Goal: Find specific page/section: Find specific page/section

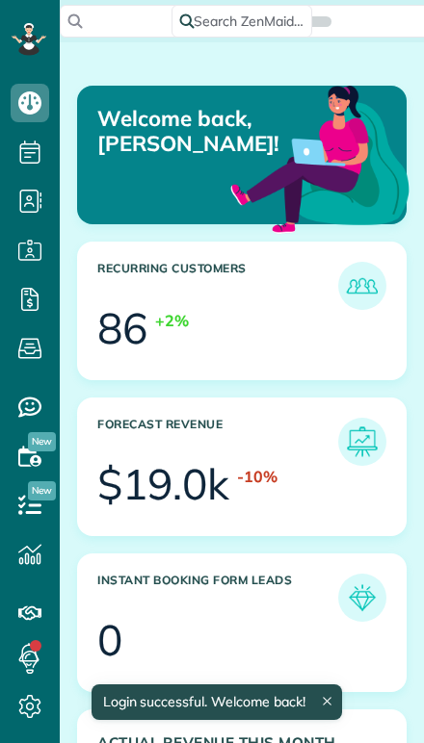
scroll to position [137, 308]
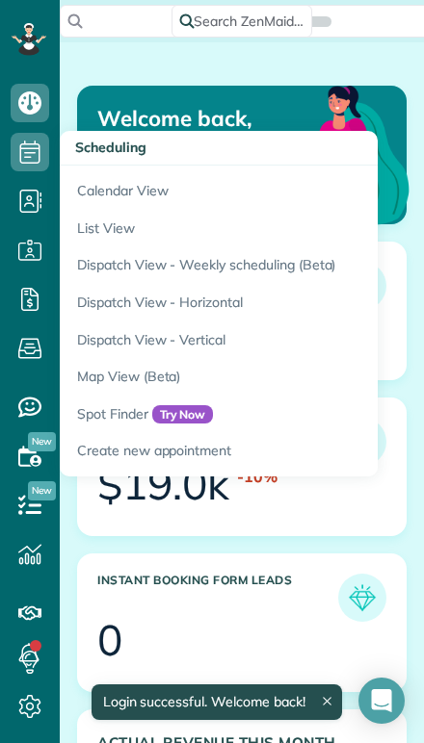
click at [105, 194] on link "Calendar View" at bounding box center [300, 188] width 481 height 44
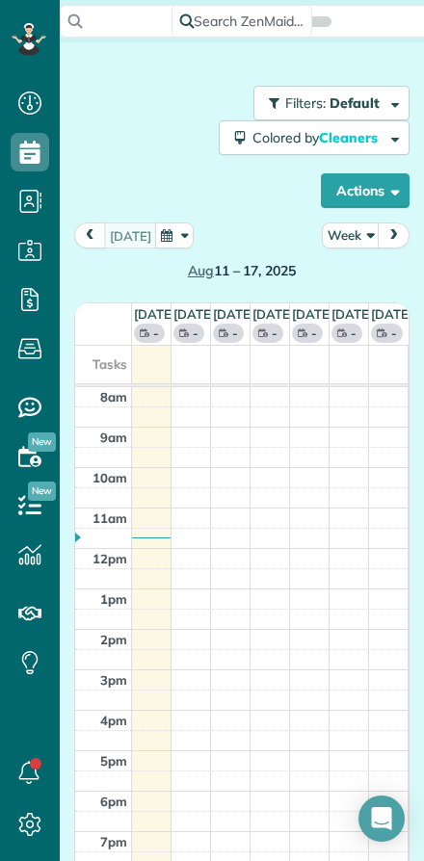
scroll to position [9, 9]
click at [378, 191] on button "Actions" at bounding box center [365, 190] width 89 height 35
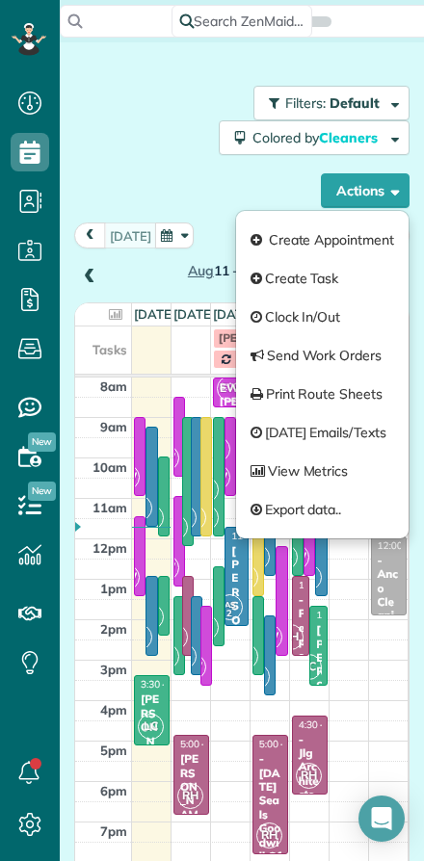
click at [145, 180] on div "Filters: Default Colored by Cleaners Color by Cleaner Color by Team Color by St…" at bounding box center [241, 147] width 335 height 122
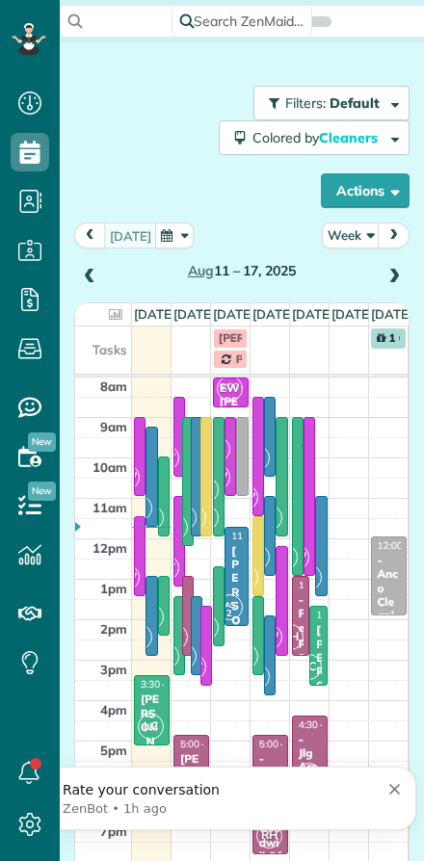
scroll to position [0, 0]
click at [311, 369] on td at bounding box center [308, 347] width 39 height 42
click at [351, 239] on button "Week" at bounding box center [351, 235] width 58 height 26
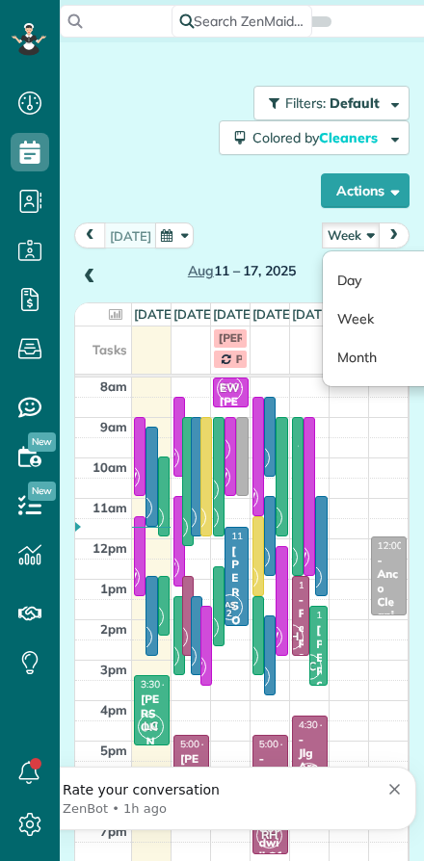
click at [346, 284] on link "Day" at bounding box center [399, 280] width 152 height 39
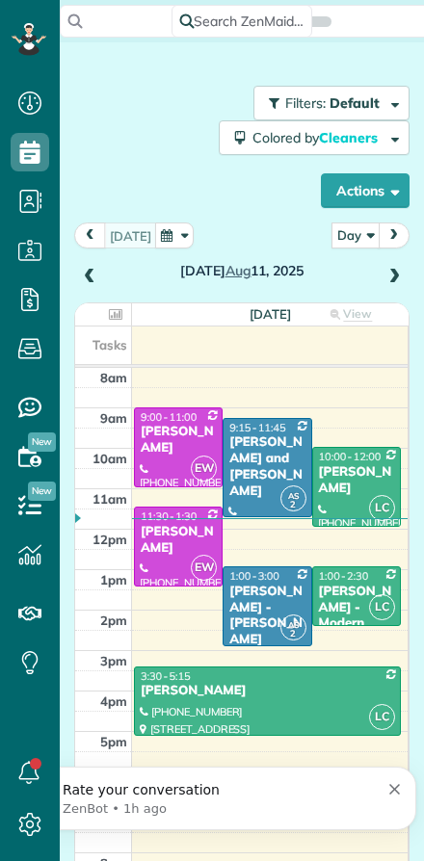
click at [187, 244] on button "button" at bounding box center [174, 235] width 39 height 26
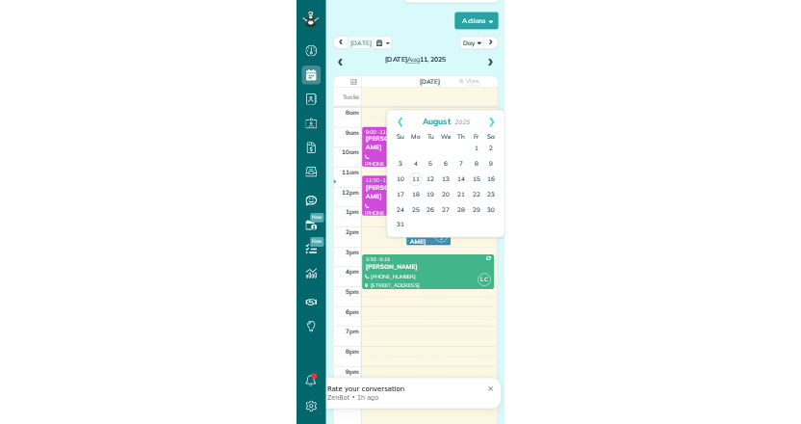
scroll to position [148, 0]
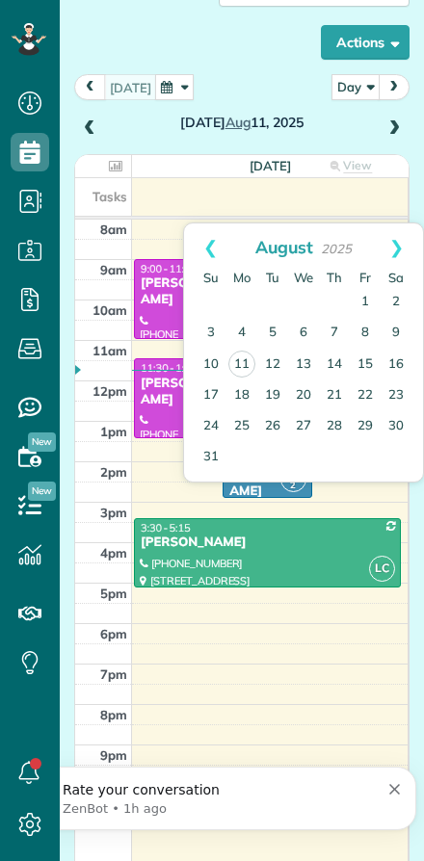
click at [387, 142] on span at bounding box center [393, 129] width 21 height 29
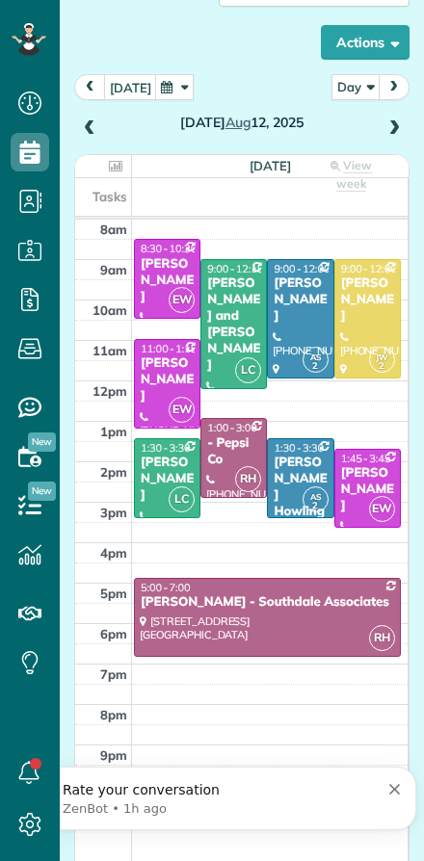
click at [399, 121] on span at bounding box center [393, 128] width 21 height 17
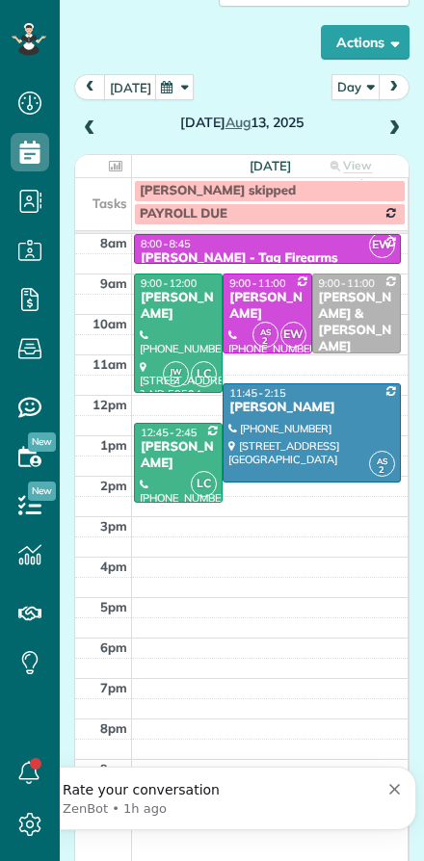
click at [378, 125] on div "Wednesday Aug 13, 2025" at bounding box center [241, 107] width 335 height 67
click at [398, 127] on span at bounding box center [393, 128] width 21 height 17
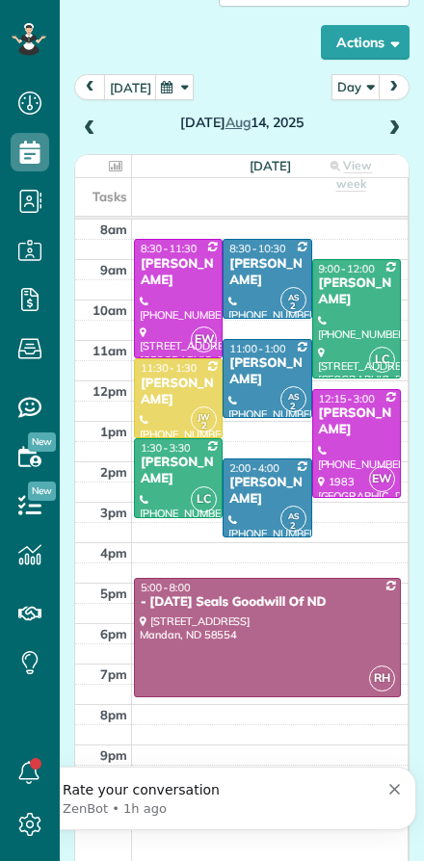
click at [388, 138] on span at bounding box center [393, 129] width 21 height 29
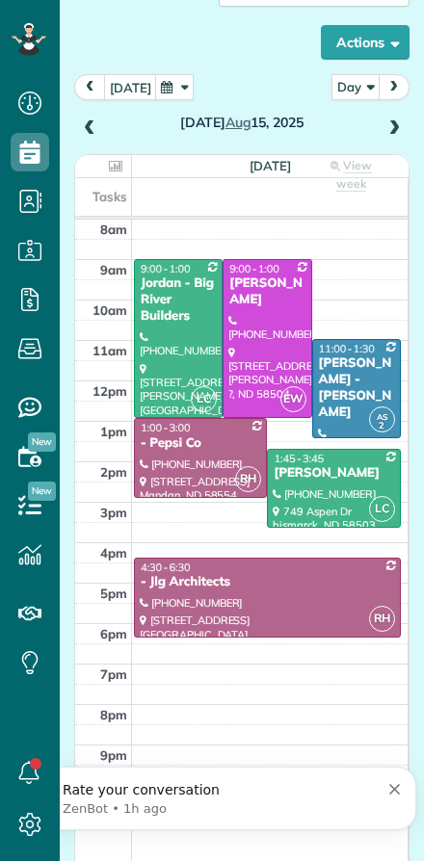
click at [388, 128] on span at bounding box center [393, 128] width 21 height 17
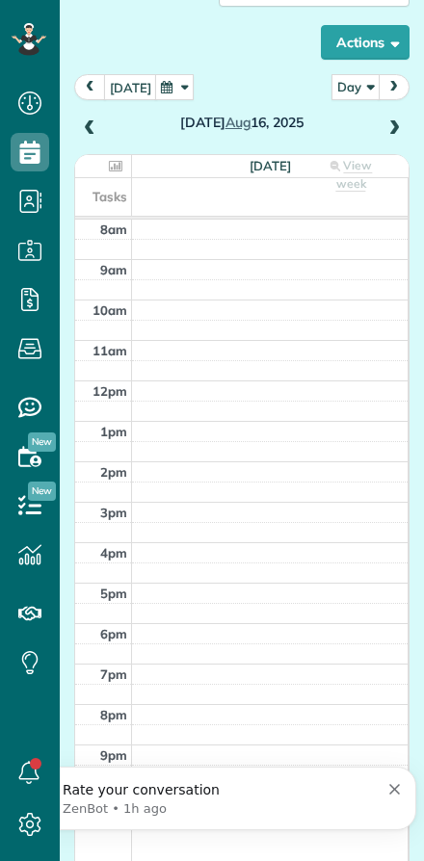
click at [99, 134] on span at bounding box center [89, 128] width 21 height 17
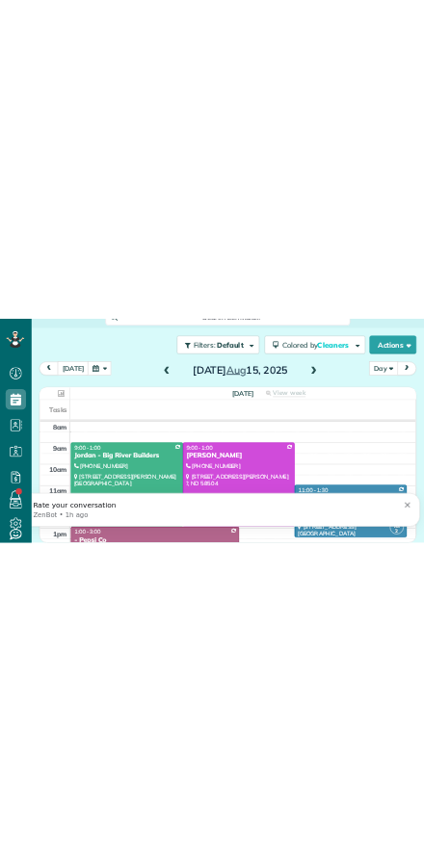
scroll to position [861, 60]
